Goal: Find specific page/section: Find specific page/section

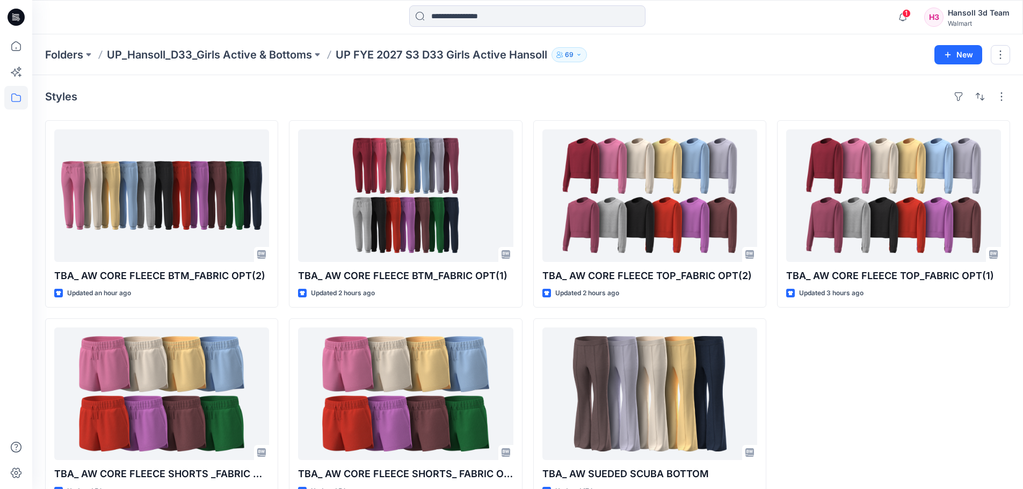
click at [652, 54] on div "Folders UP_Hansoll_D33_Girls Active & Bottoms UP FYE 2027 S3 D33 Girls Active H…" at bounding box center [485, 54] width 881 height 15
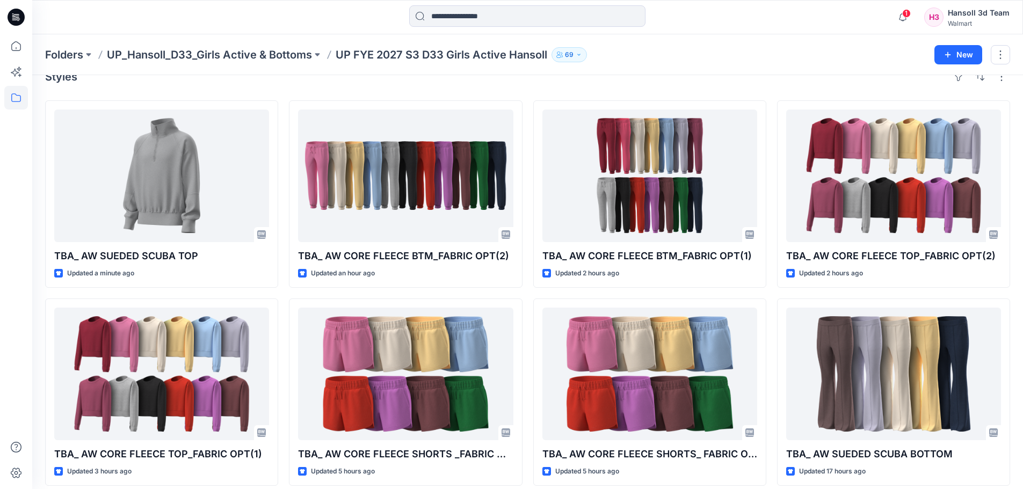
scroll to position [30, 0]
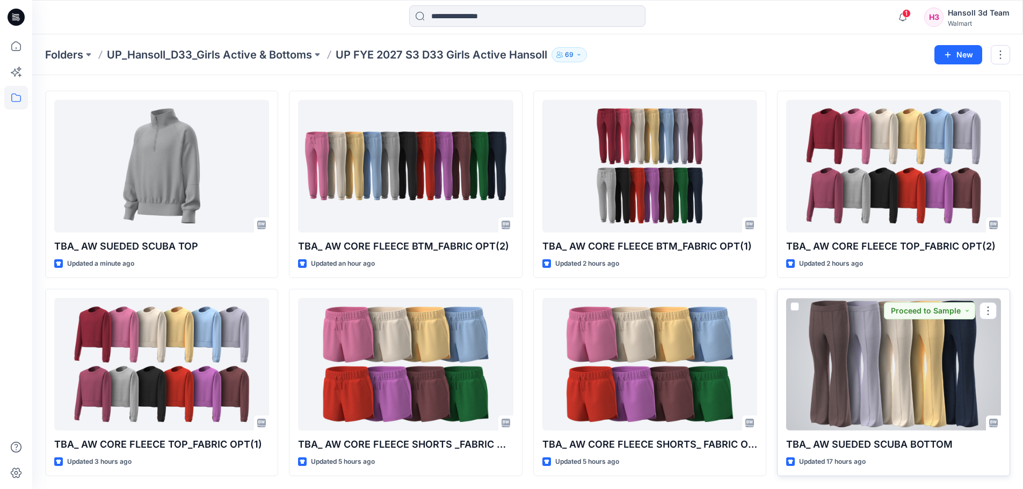
click at [905, 366] on div at bounding box center [893, 364] width 215 height 133
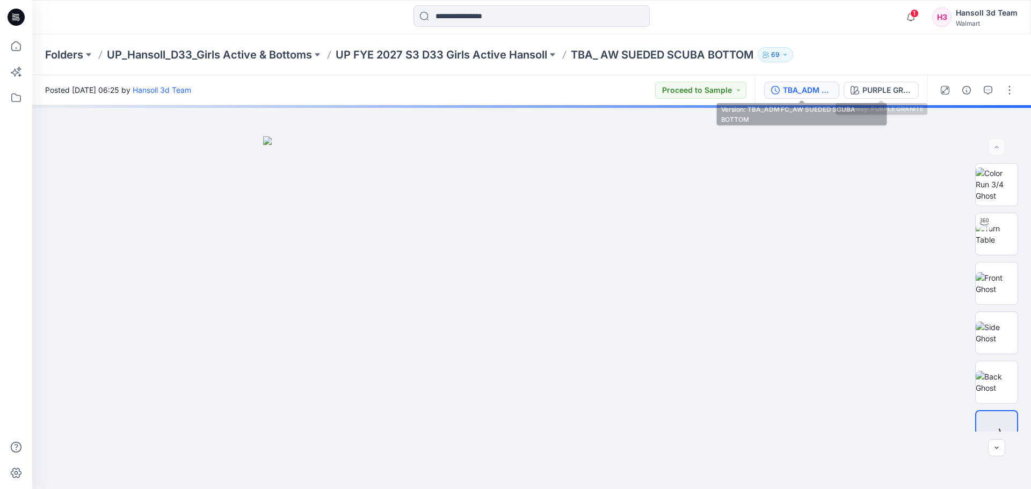
click at [810, 91] on div "TBA_ADM FC_AW SUEDED SCUBA BOTTOM" at bounding box center [807, 90] width 49 height 12
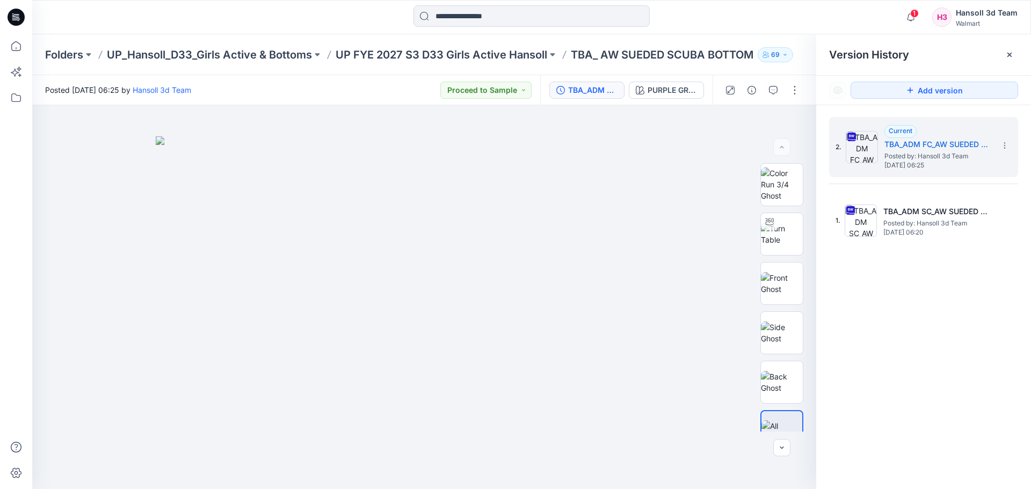
click at [913, 352] on div "2. Current TBA_ADM FC_AW SUEDED SCUBA BOTTOM Posted by: Hansoll 3d Team Thursda…" at bounding box center [923, 304] width 215 height 399
